Goal: Information Seeking & Learning: Find specific page/section

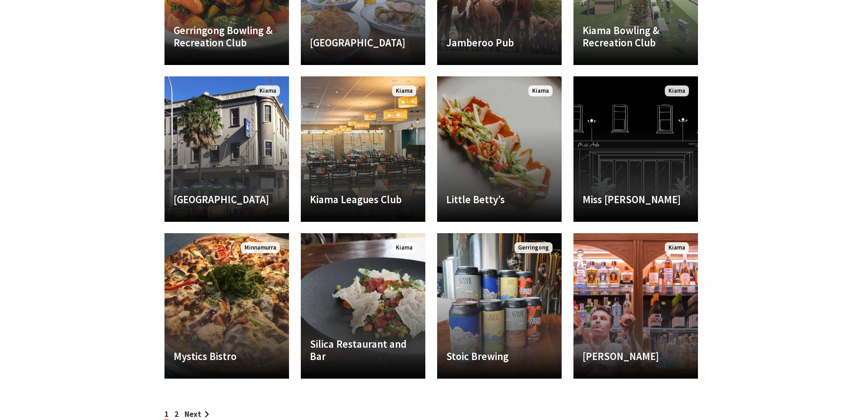
scroll to position [818, 0]
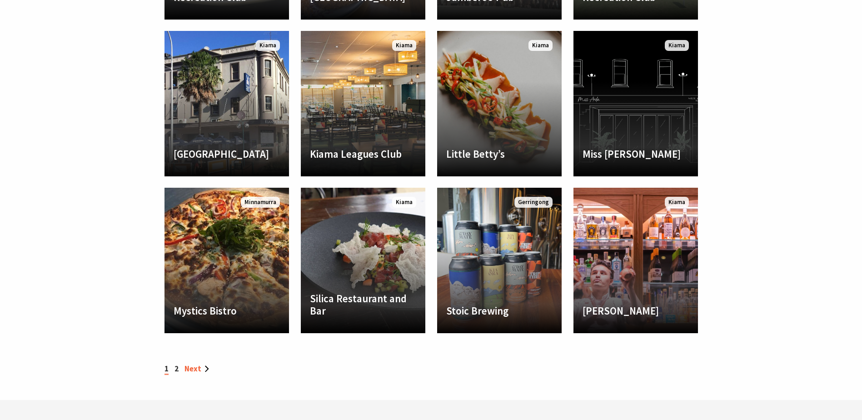
click at [197, 368] on link "Next" at bounding box center [196, 368] width 25 height 10
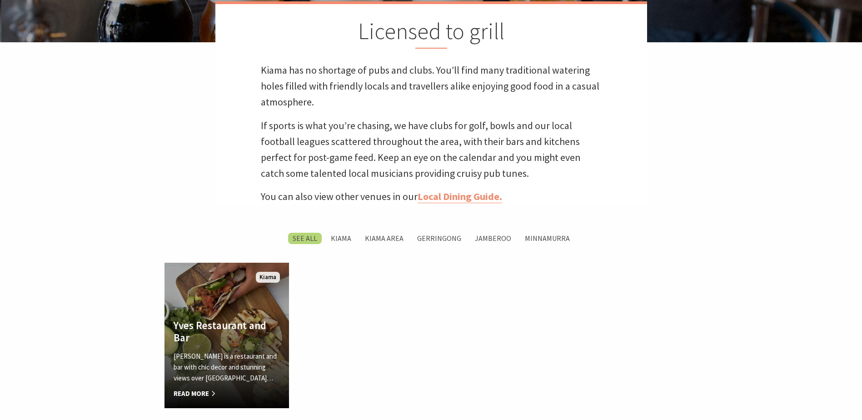
scroll to position [363, 0]
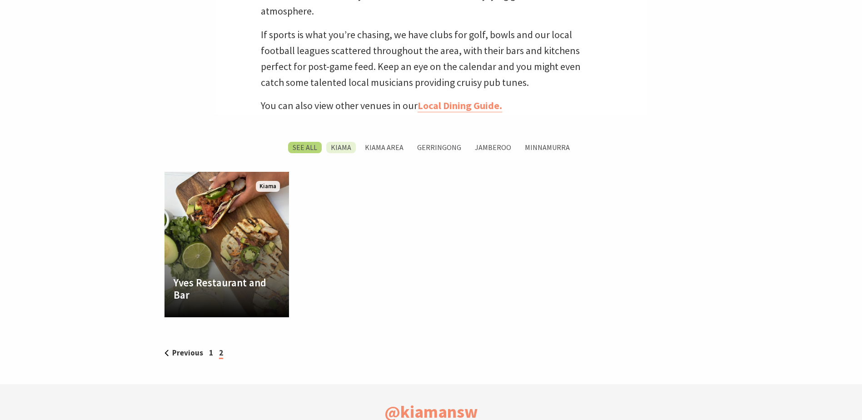
click at [345, 148] on label "Kiama" at bounding box center [341, 147] width 30 height 11
click at [0, 0] on input "Kiama" at bounding box center [0, 0] width 0 height 0
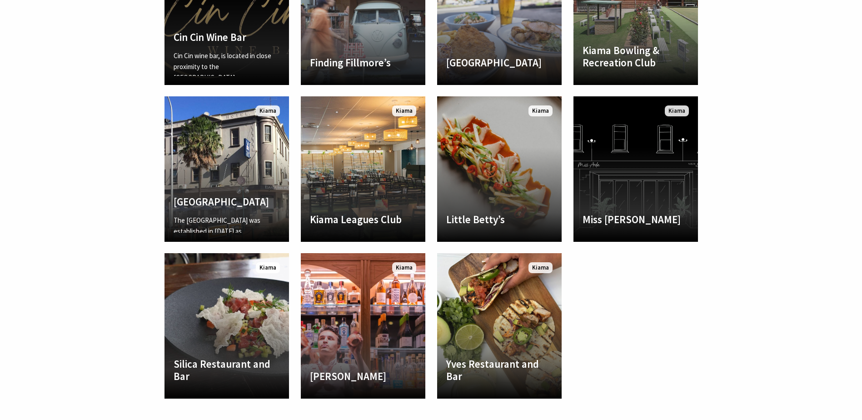
scroll to position [641, 0]
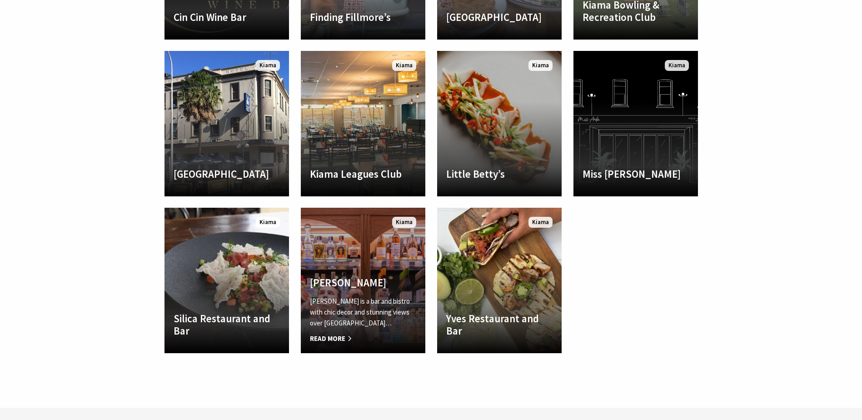
click at [334, 335] on span "Read More" at bounding box center [363, 338] width 106 height 11
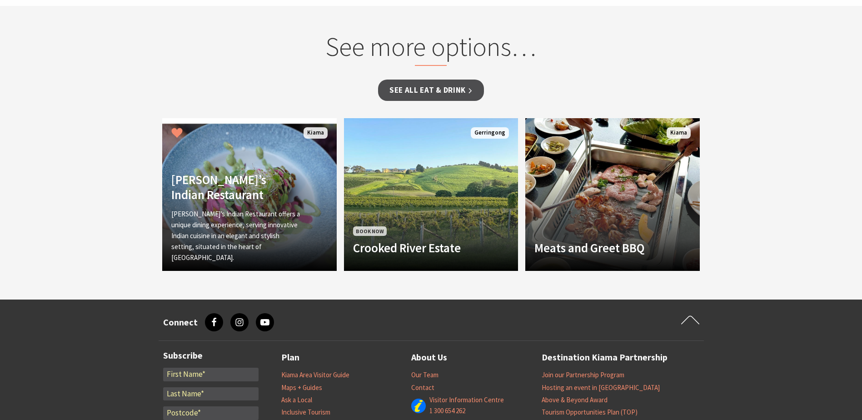
scroll to position [863, 0]
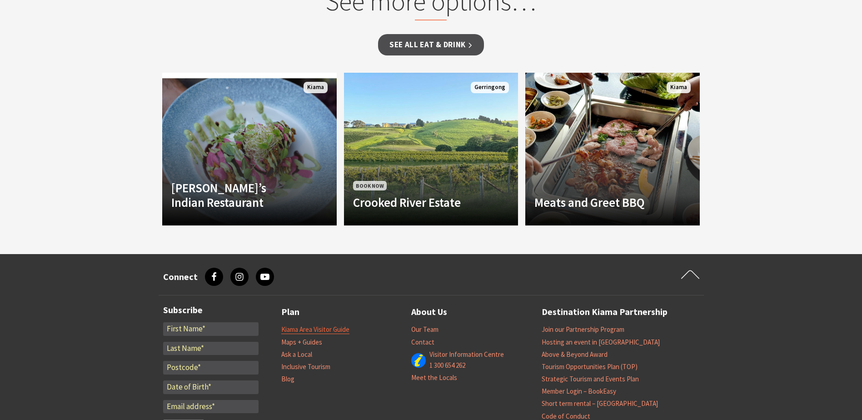
click at [328, 325] on link "Kiama Area Visitor Guide" at bounding box center [315, 329] width 68 height 9
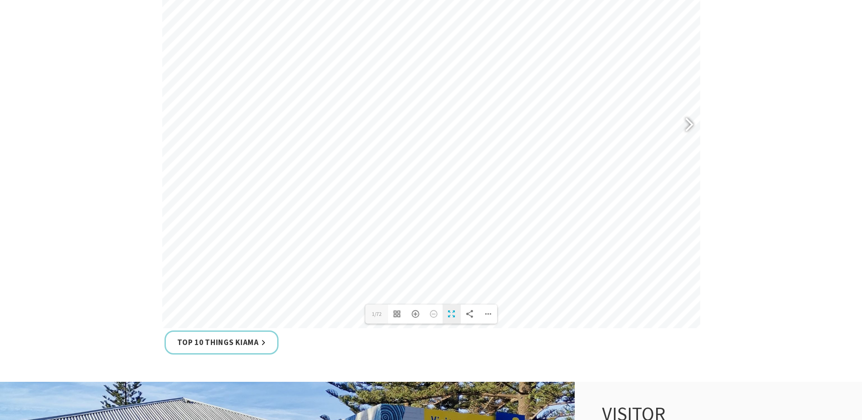
scroll to position [363, 0]
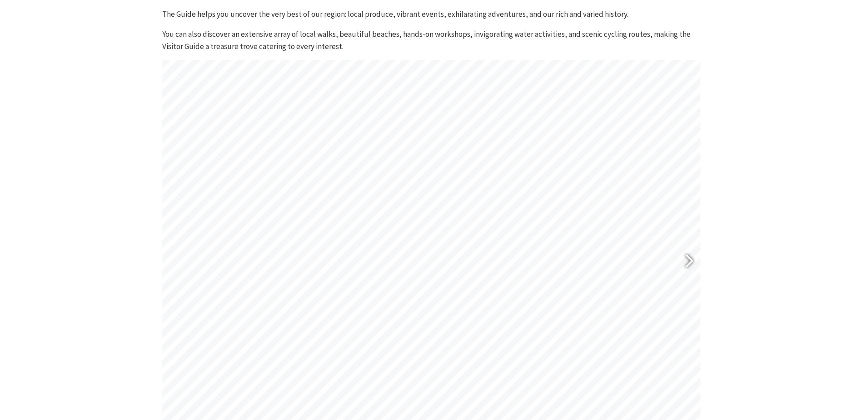
click at [688, 264] on div at bounding box center [685, 261] width 21 height 33
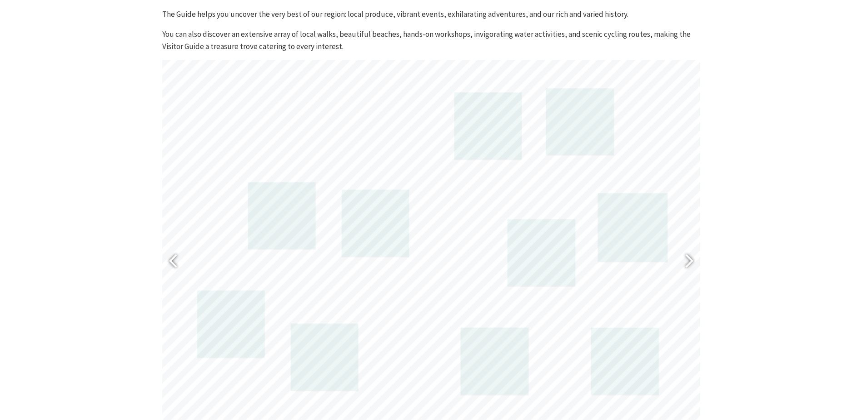
scroll to position [409, 0]
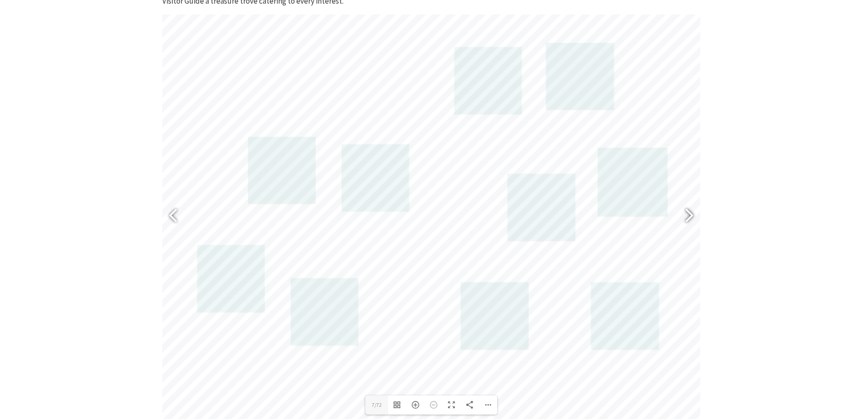
click at [691, 214] on div at bounding box center [685, 216] width 21 height 33
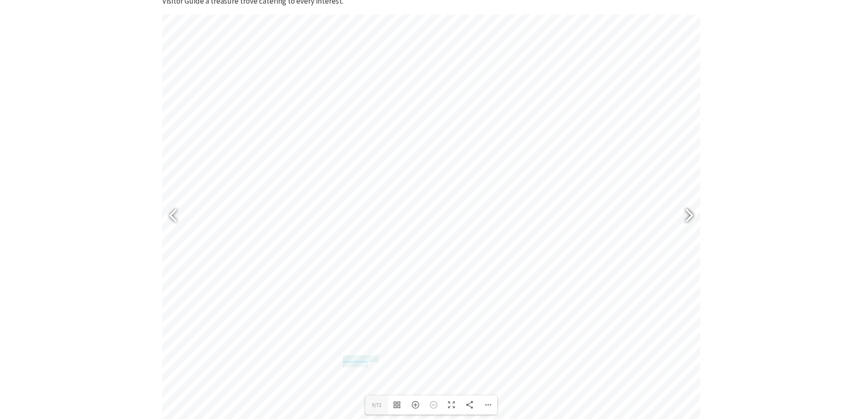
click at [691, 214] on div at bounding box center [685, 216] width 21 height 33
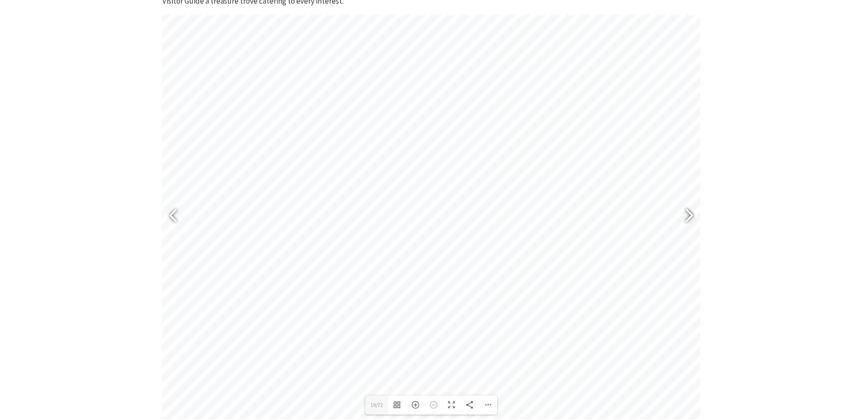
click at [691, 214] on div at bounding box center [685, 216] width 21 height 33
type input "27"
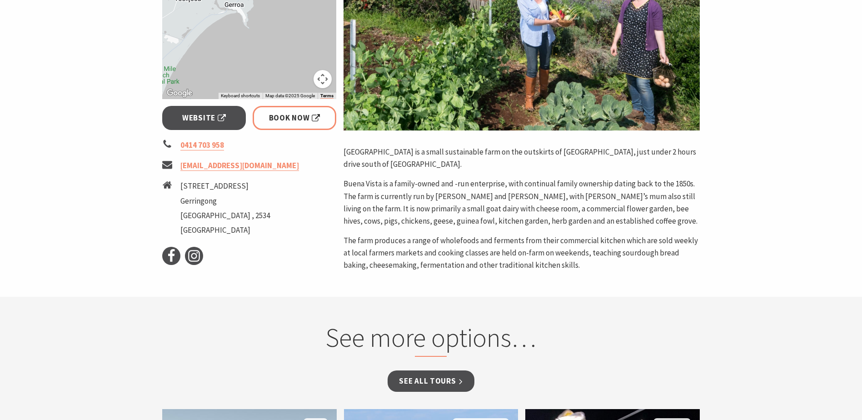
scroll to position [227, 0]
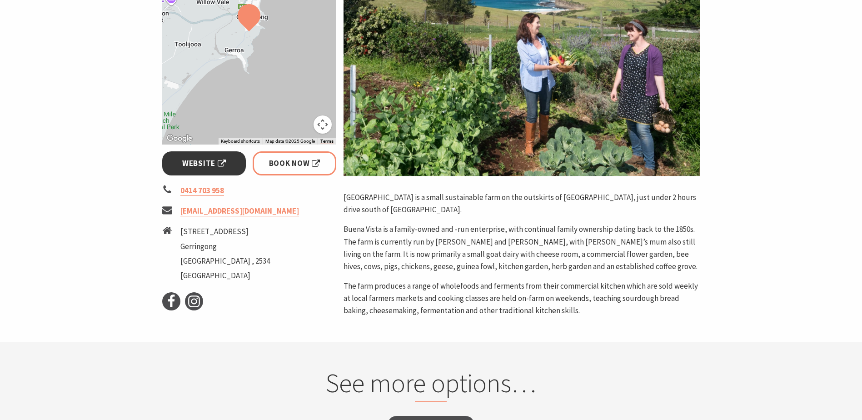
click at [209, 164] on span "Website" at bounding box center [204, 163] width 44 height 12
